Goal: Check status: Check status

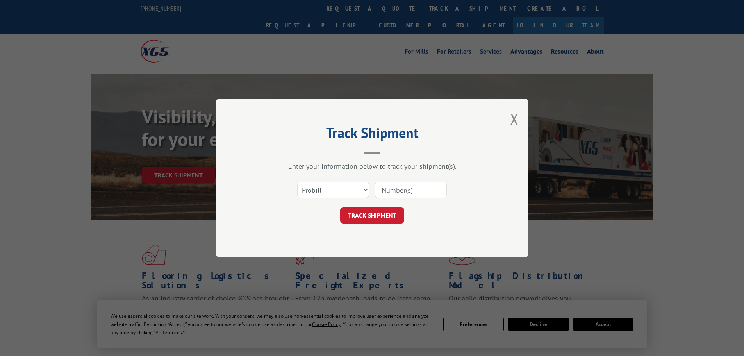
click at [331, 188] on select "Select category... Probill BOL PO" at bounding box center [333, 190] width 72 height 16
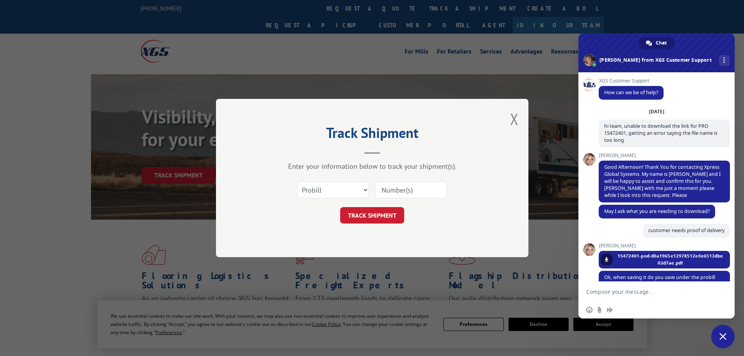
scroll to position [818, 0]
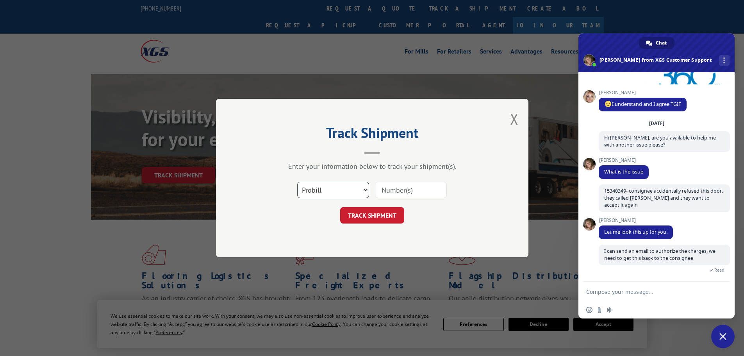
click at [329, 193] on select "Select category... Probill BOL PO" at bounding box center [333, 190] width 72 height 16
select select "po"
click at [297, 182] on select "Select category... Probill BOL PO" at bounding box center [333, 190] width 72 height 16
click at [387, 190] on input at bounding box center [411, 190] width 72 height 16
paste input "70138290"
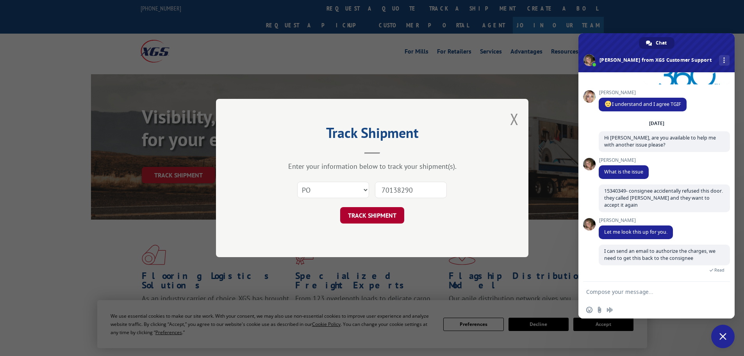
type input "70138290"
click at [365, 215] on button "TRACK SHIPMENT" at bounding box center [372, 215] width 64 height 16
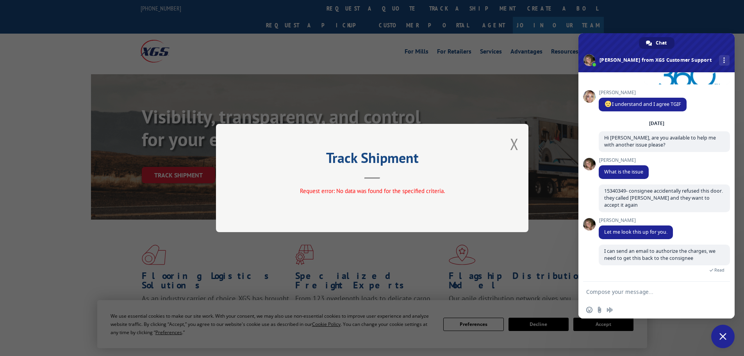
click at [724, 334] on span "Close chat" at bounding box center [723, 336] width 7 height 7
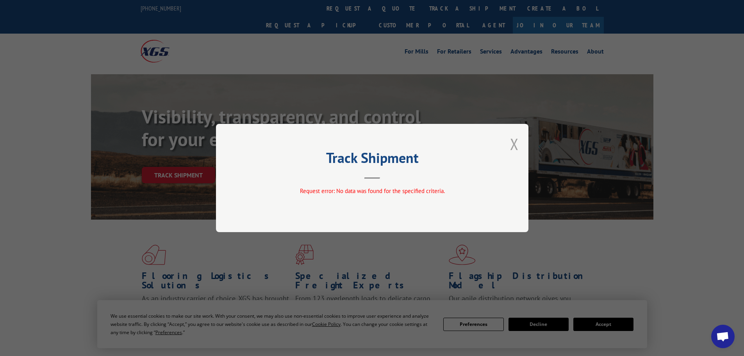
click at [513, 143] on button "Close modal" at bounding box center [514, 144] width 9 height 21
